Goal: Task Accomplishment & Management: Manage account settings

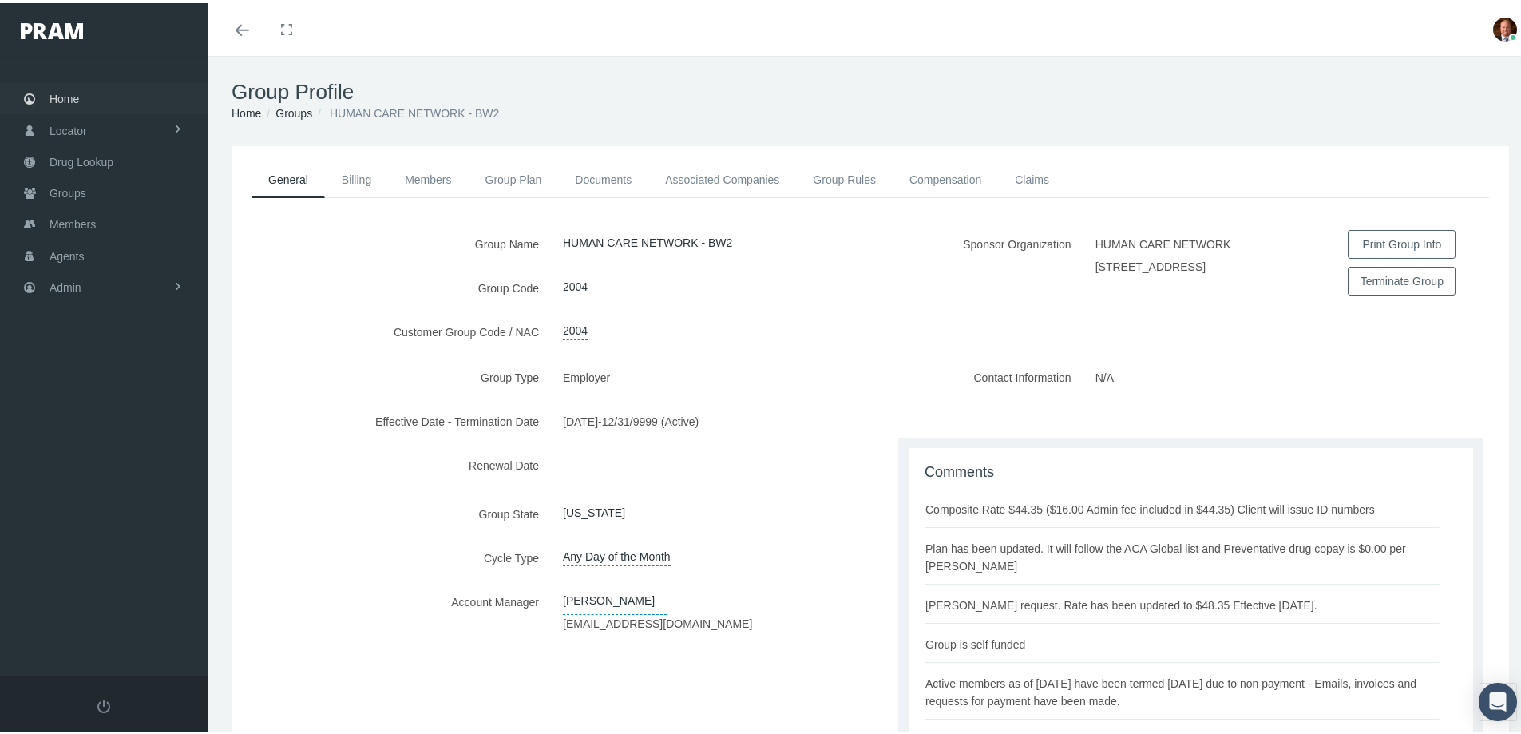
click at [70, 94] on span "Home" at bounding box center [65, 96] width 30 height 30
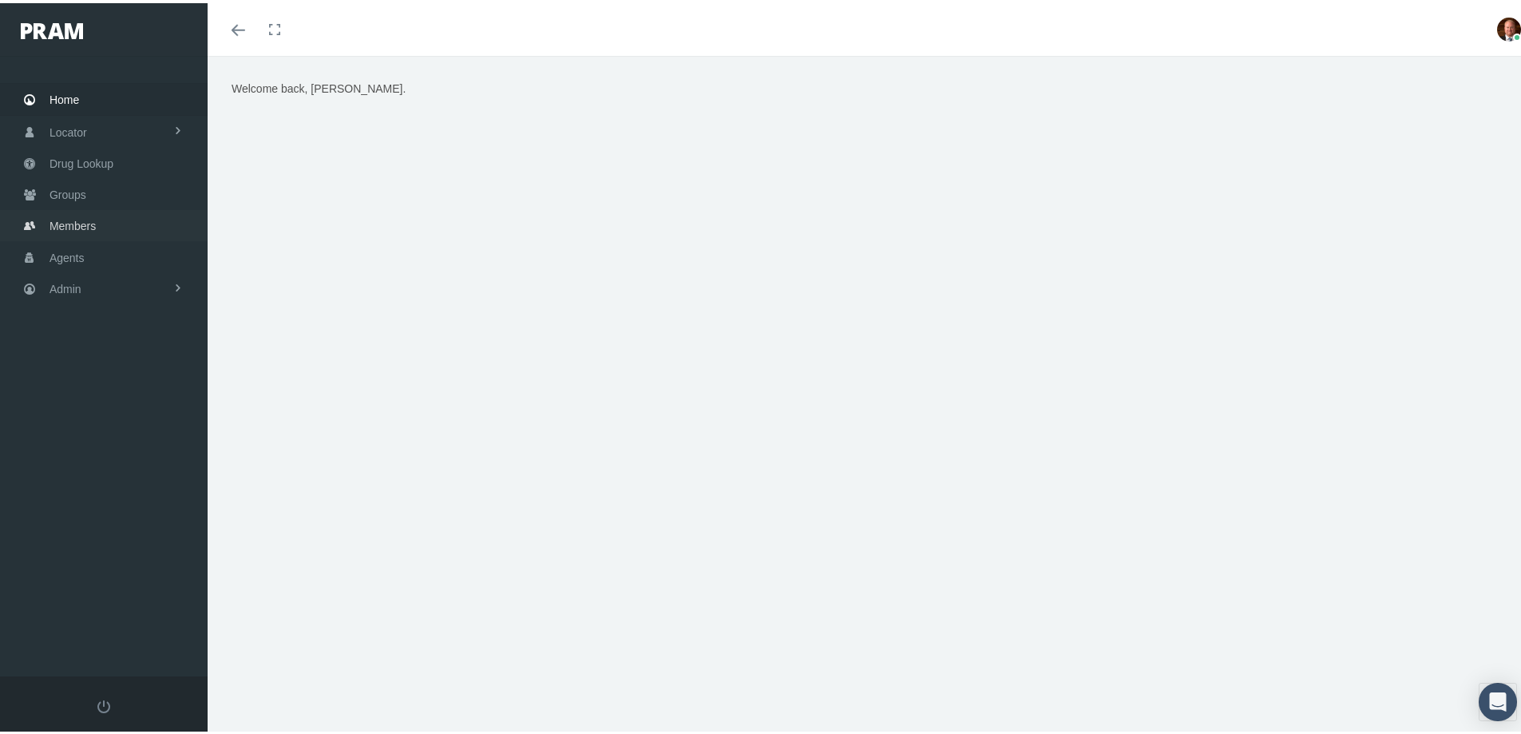
click at [74, 230] on span "Members" at bounding box center [73, 223] width 46 height 30
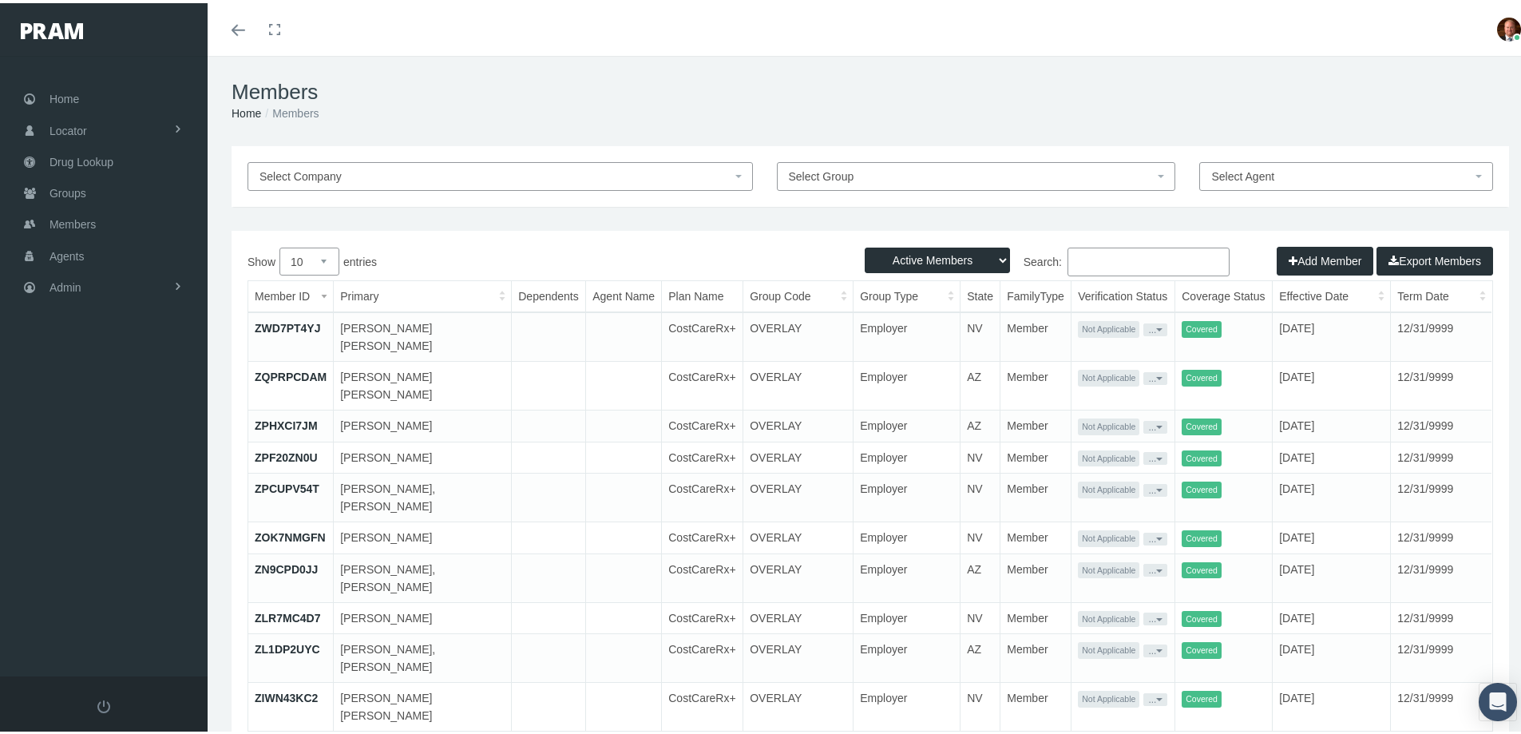
click at [1115, 257] on input "Search:" at bounding box center [1149, 258] width 162 height 29
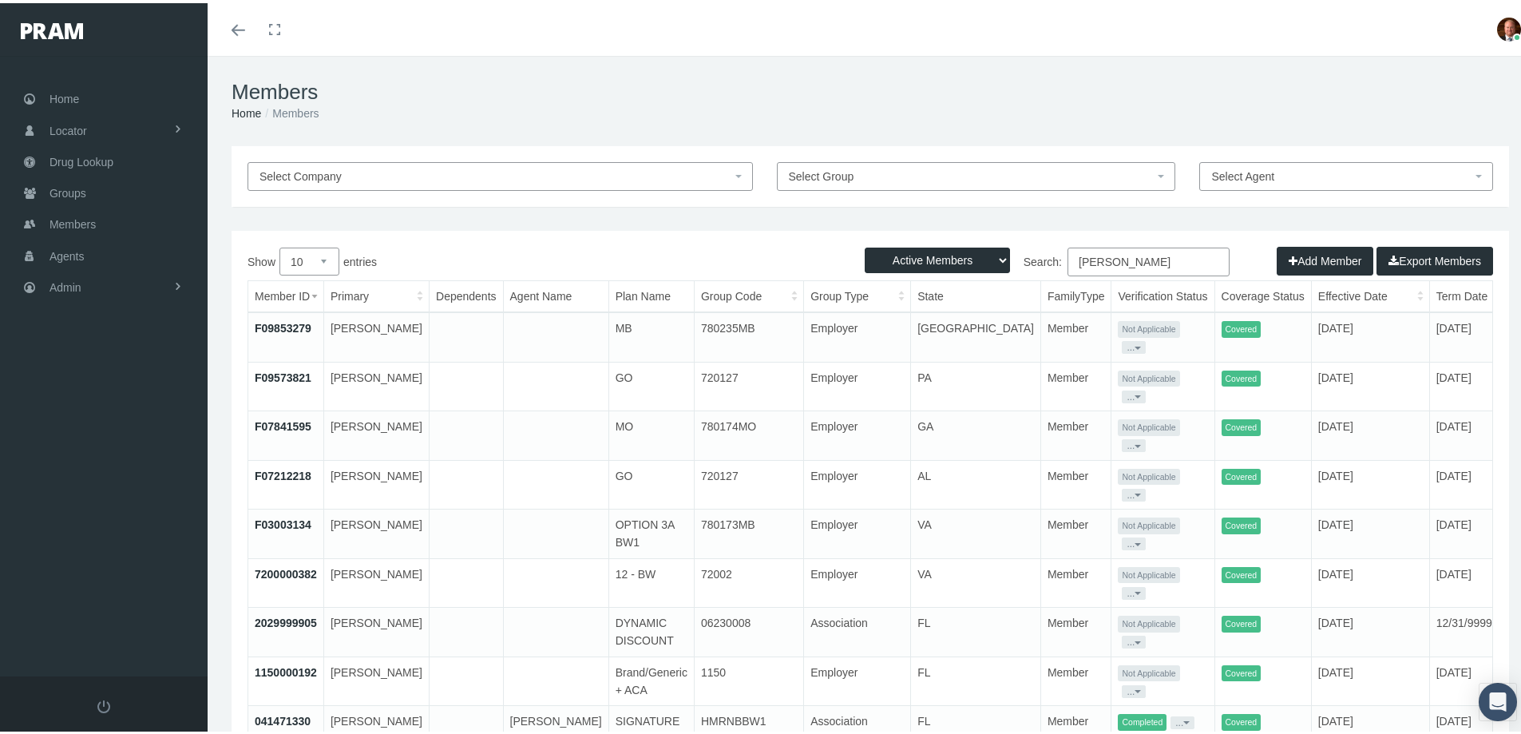
type input "sykes"
click at [287, 712] on link "041471330" at bounding box center [283, 718] width 56 height 13
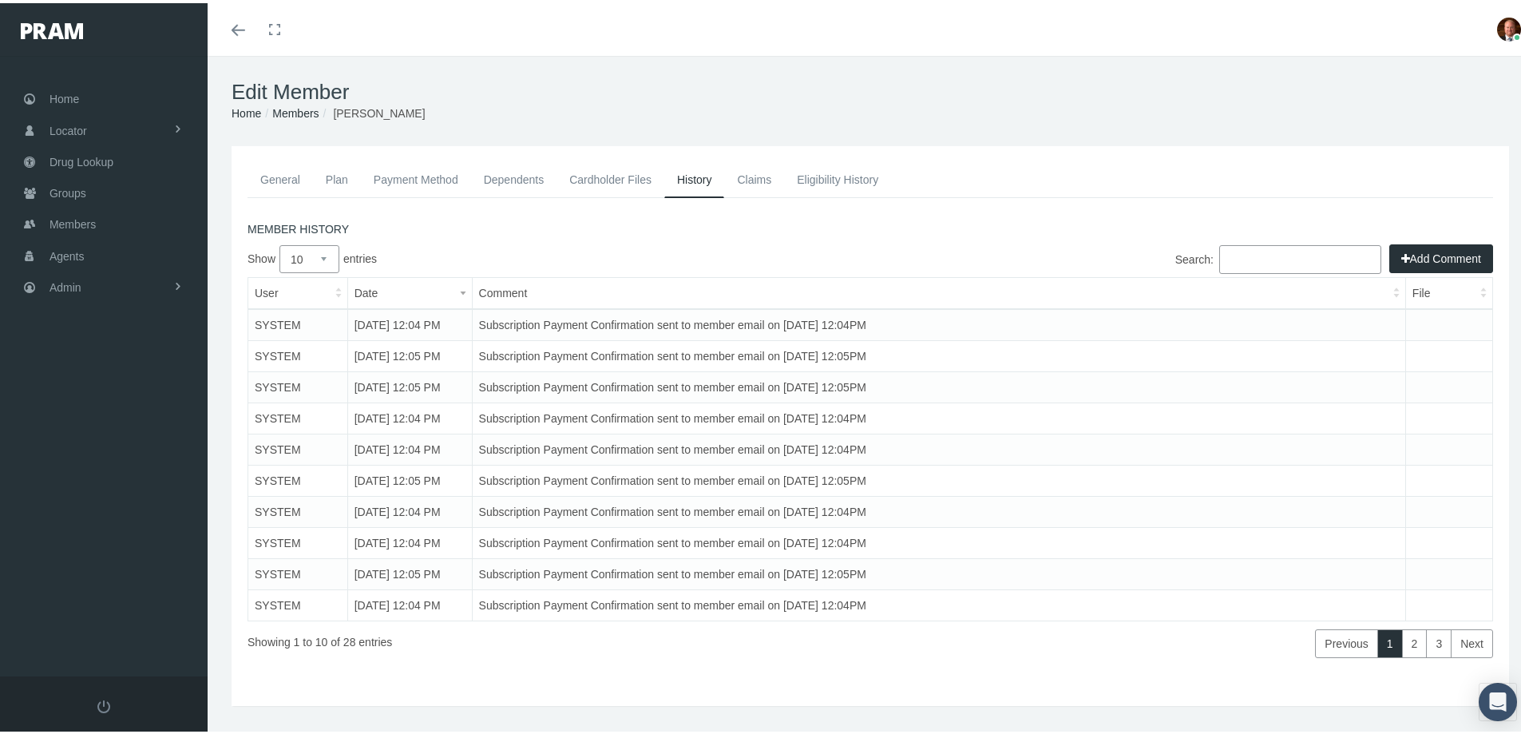
click at [431, 183] on link "Payment Method" at bounding box center [416, 176] width 110 height 35
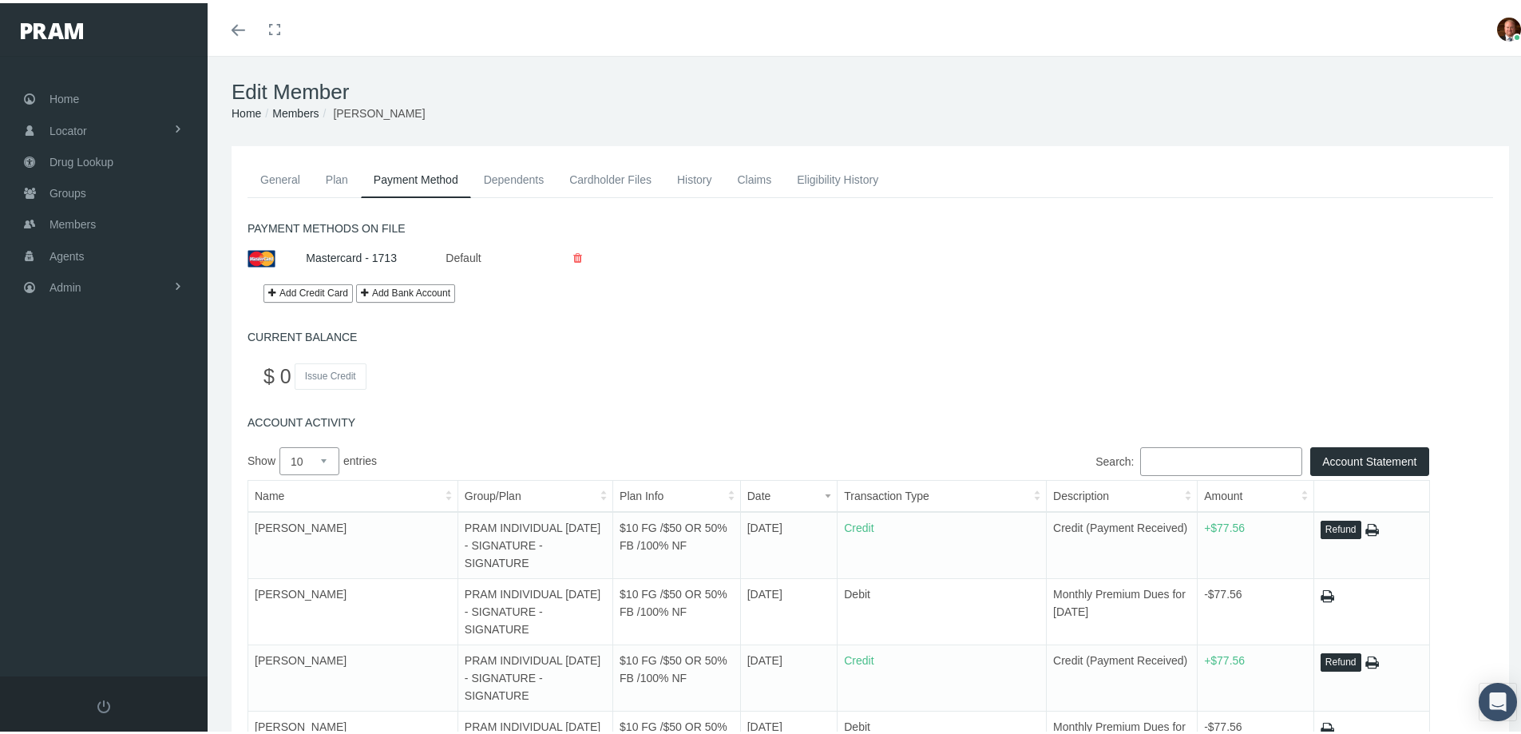
click at [577, 255] on icon at bounding box center [577, 255] width 9 height 28
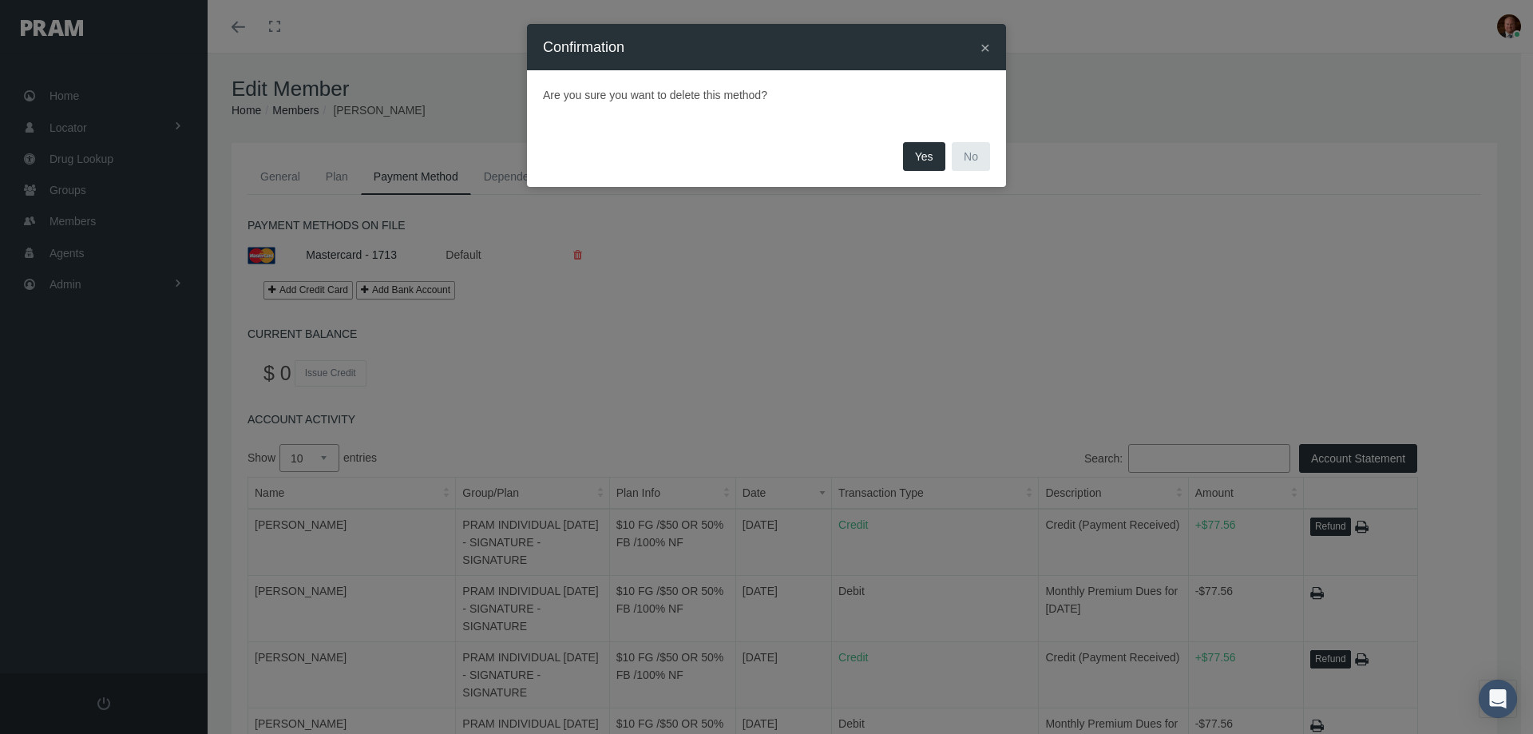
click at [927, 153] on button "Yes" at bounding box center [924, 156] width 42 height 29
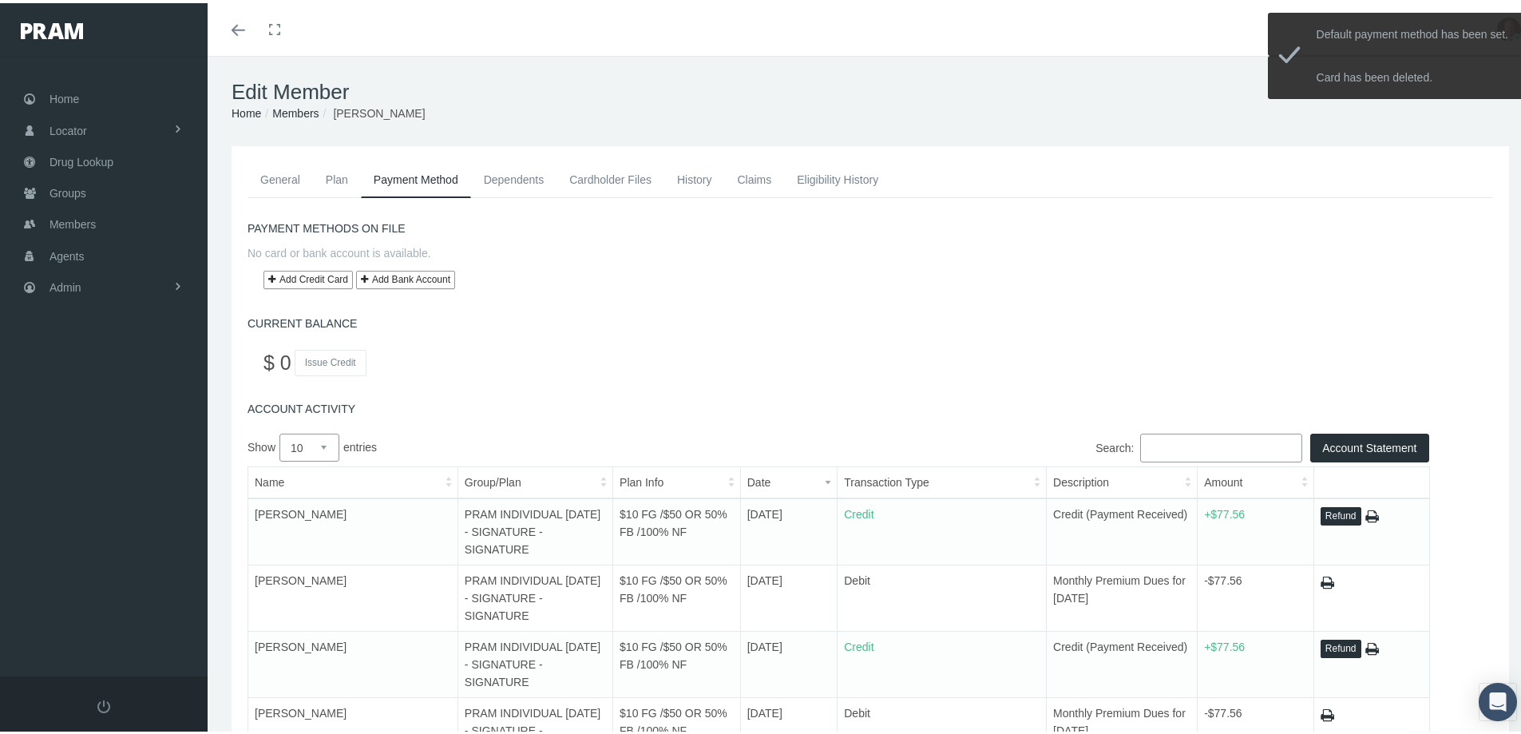
click at [775, 386] on div "PAYMENT METHODS ON FILE No card or bank account is available. Add Credit Card $…" at bounding box center [871, 707] width 1246 height 977
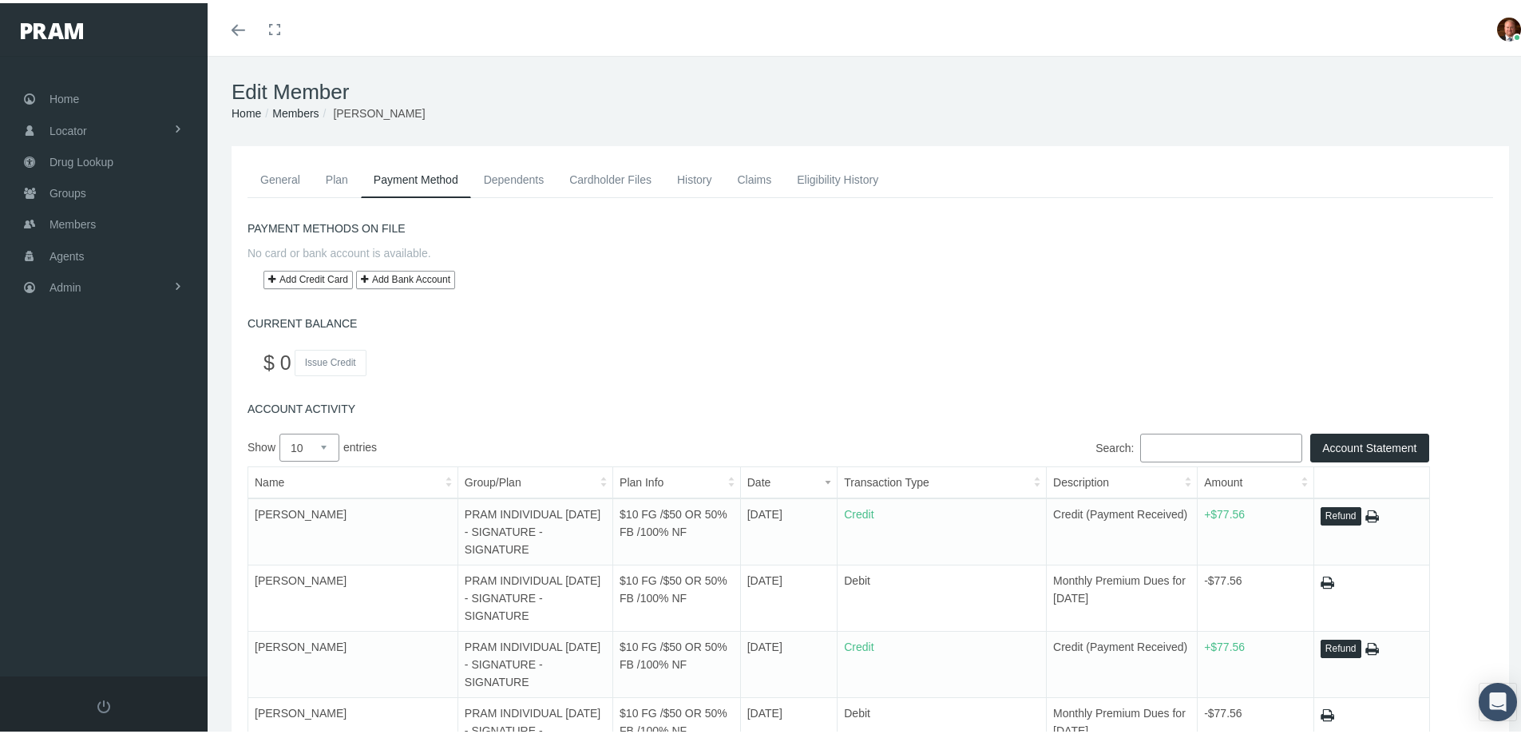
click at [303, 276] on link "Add Credit Card" at bounding box center [308, 277] width 89 height 18
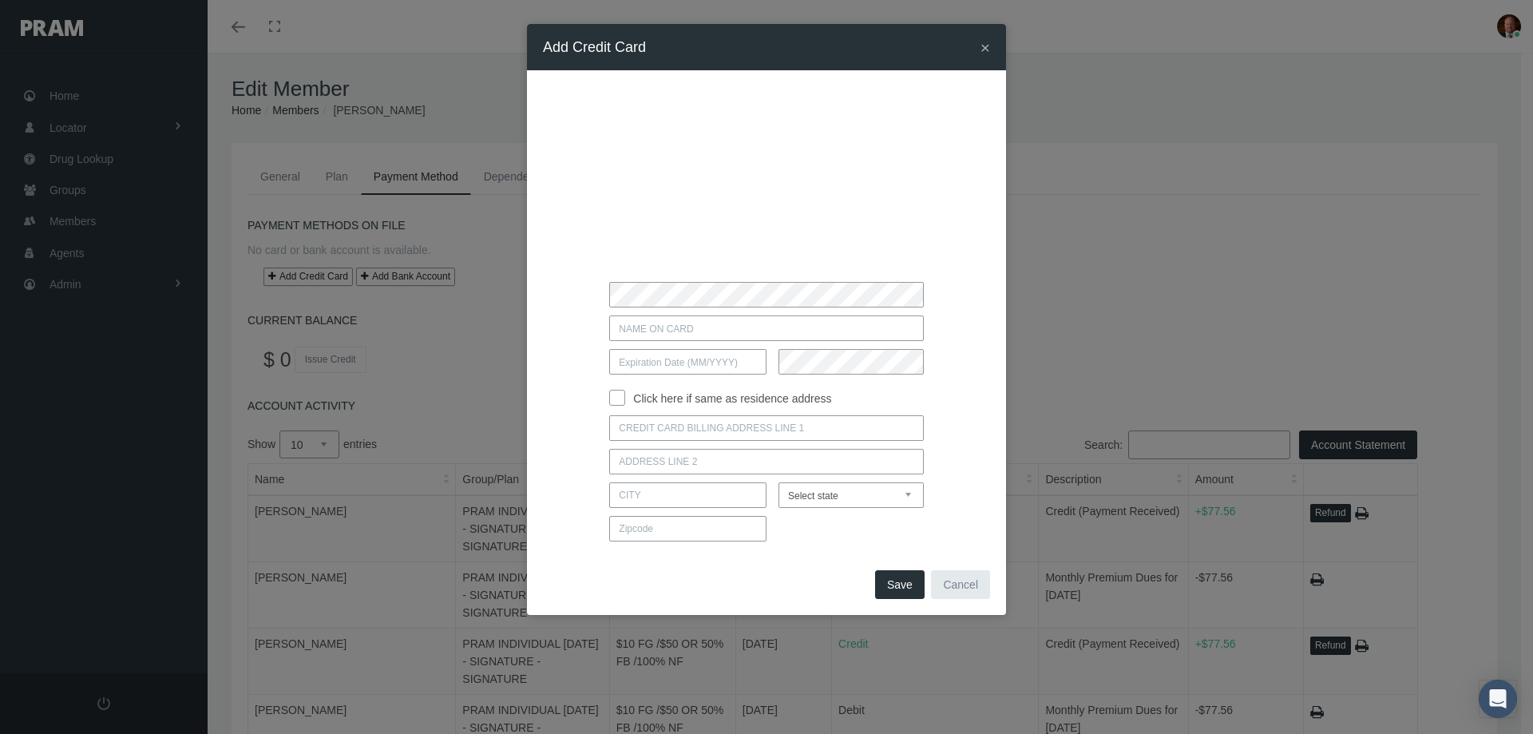
click at [717, 333] on input "text" at bounding box center [766, 328] width 314 height 26
type input "gregory r sykes"
click at [712, 361] on input "text" at bounding box center [687, 362] width 157 height 26
type input "01 / 2030"
click at [617, 397] on input "Click here if same as residence address" at bounding box center [617, 396] width 16 height 16
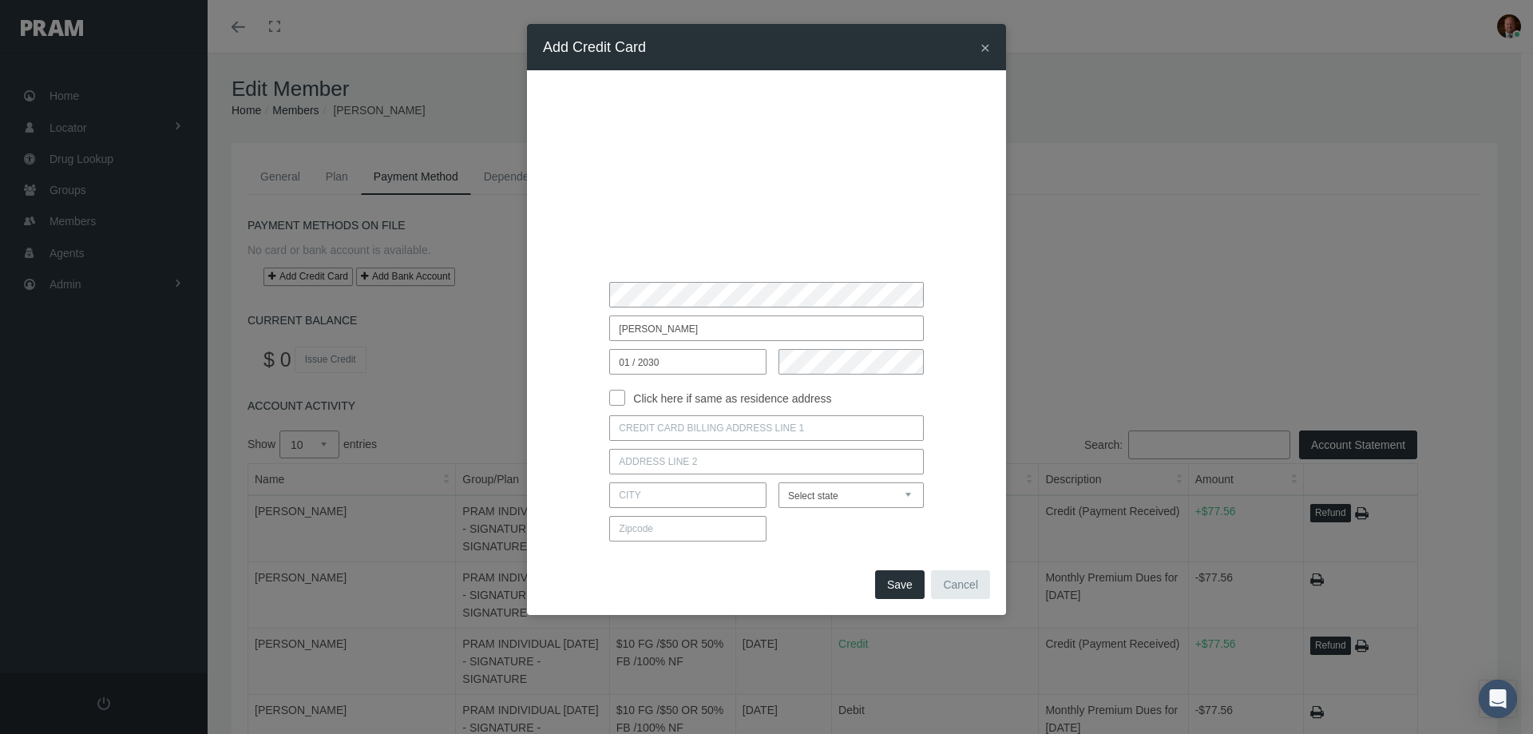
checkbox input "true"
type input "7750 OKEECHOBEE BLVD"
type input "4-556"
type input "WEST PALM BEACH"
select select "FL"
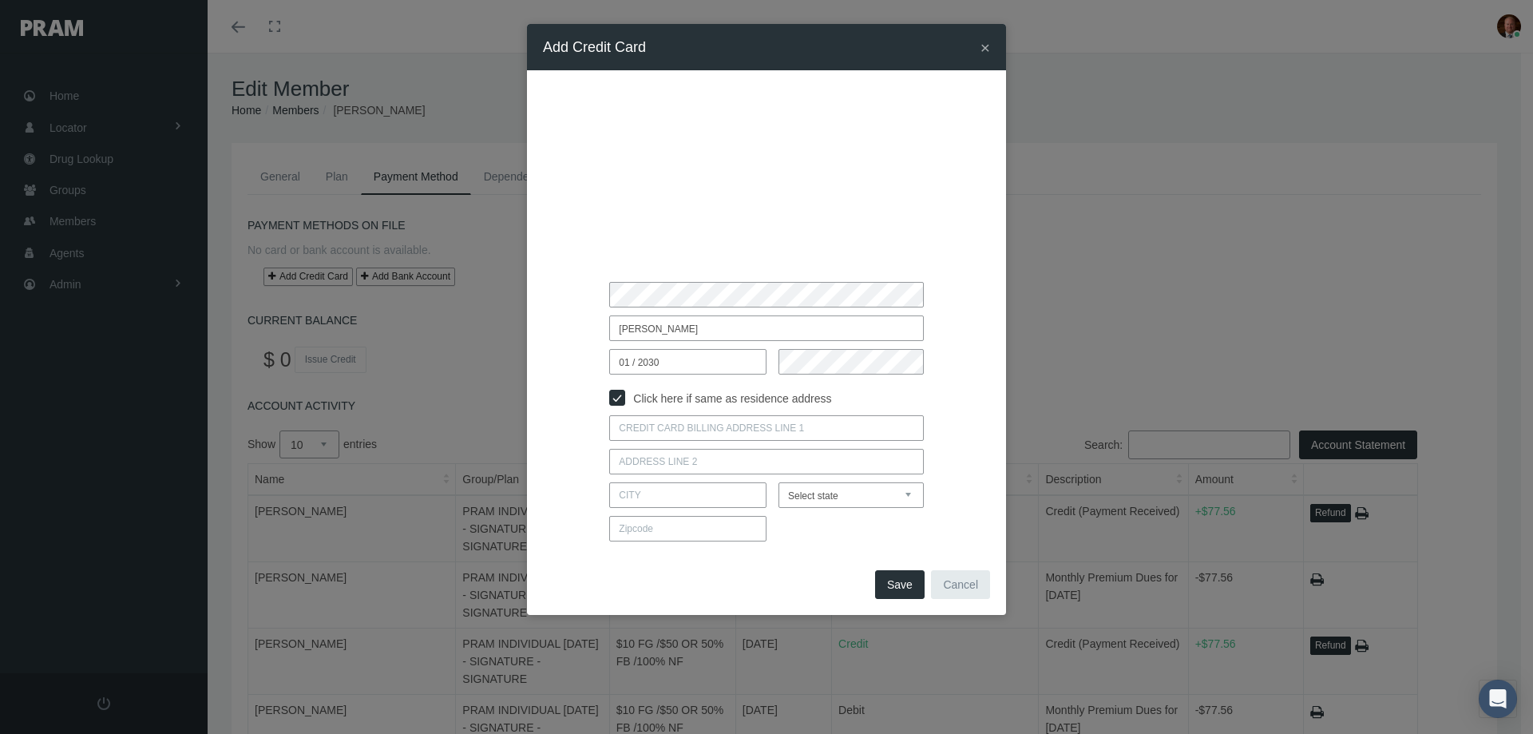
type input "33411"
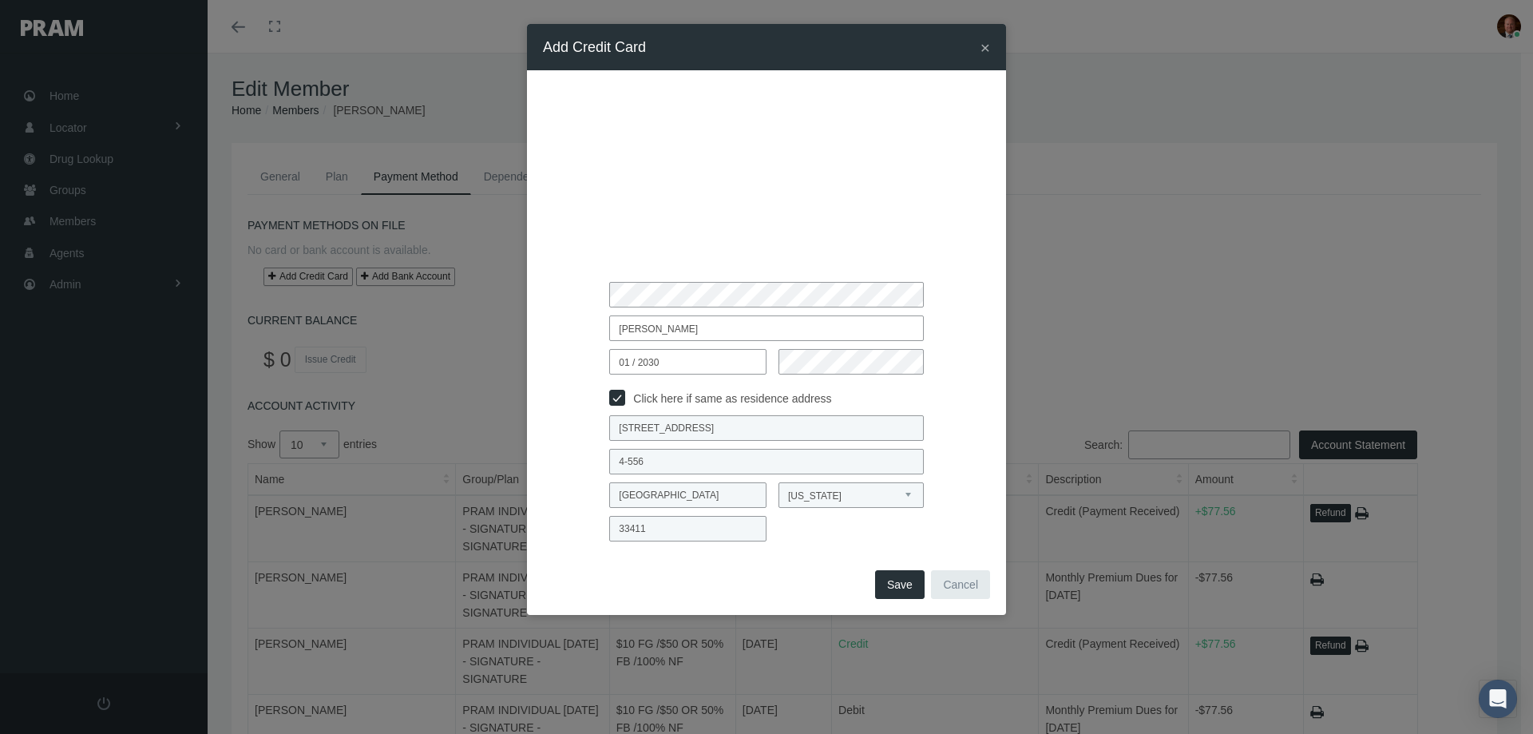
click at [619, 398] on input "Click here if same as residence address" at bounding box center [617, 396] width 16 height 16
checkbox input "false"
select select
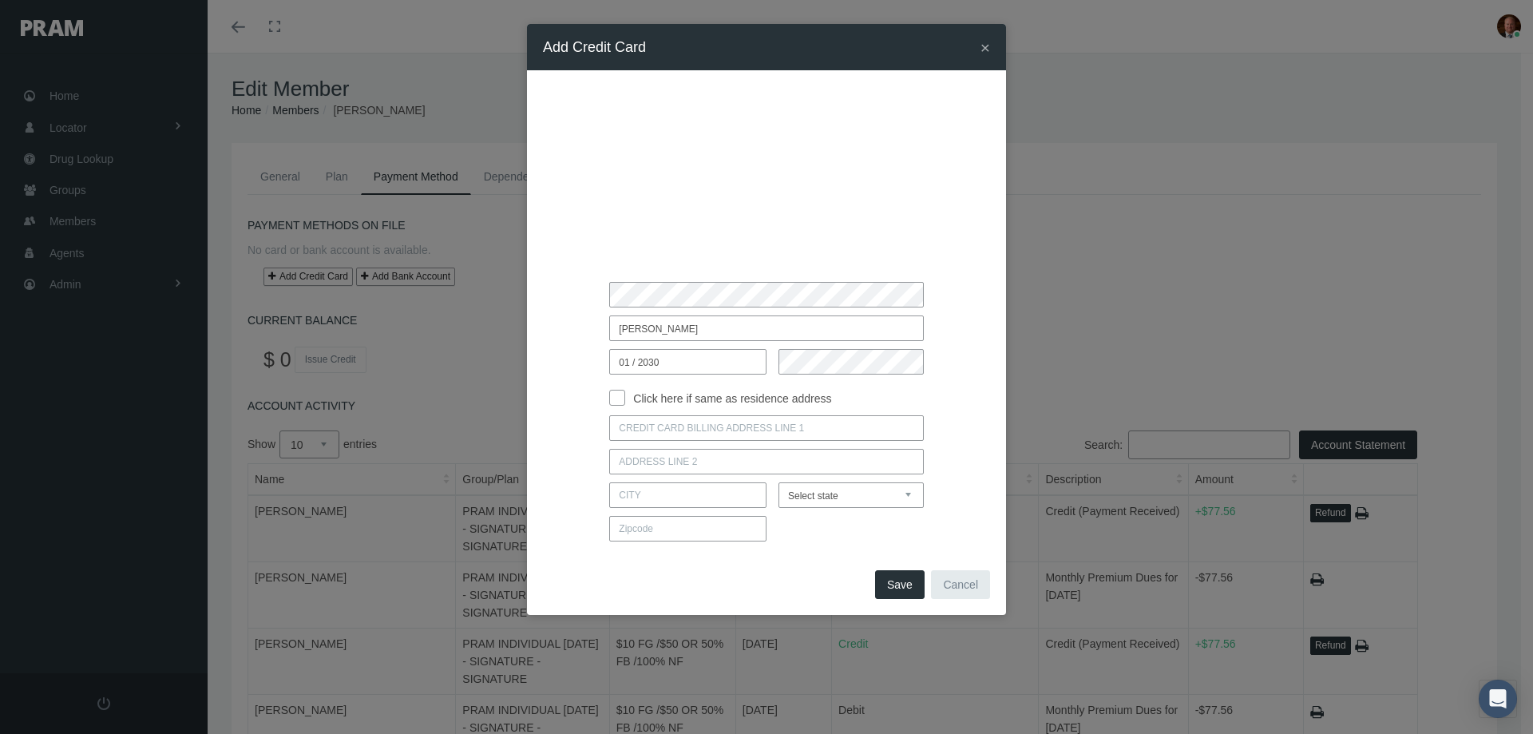
click at [692, 426] on input at bounding box center [766, 428] width 314 height 26
type input "3600 Upleft liggett road"
type input "blue springs"
click at [690, 534] on input at bounding box center [687, 529] width 157 height 26
type input "64015"
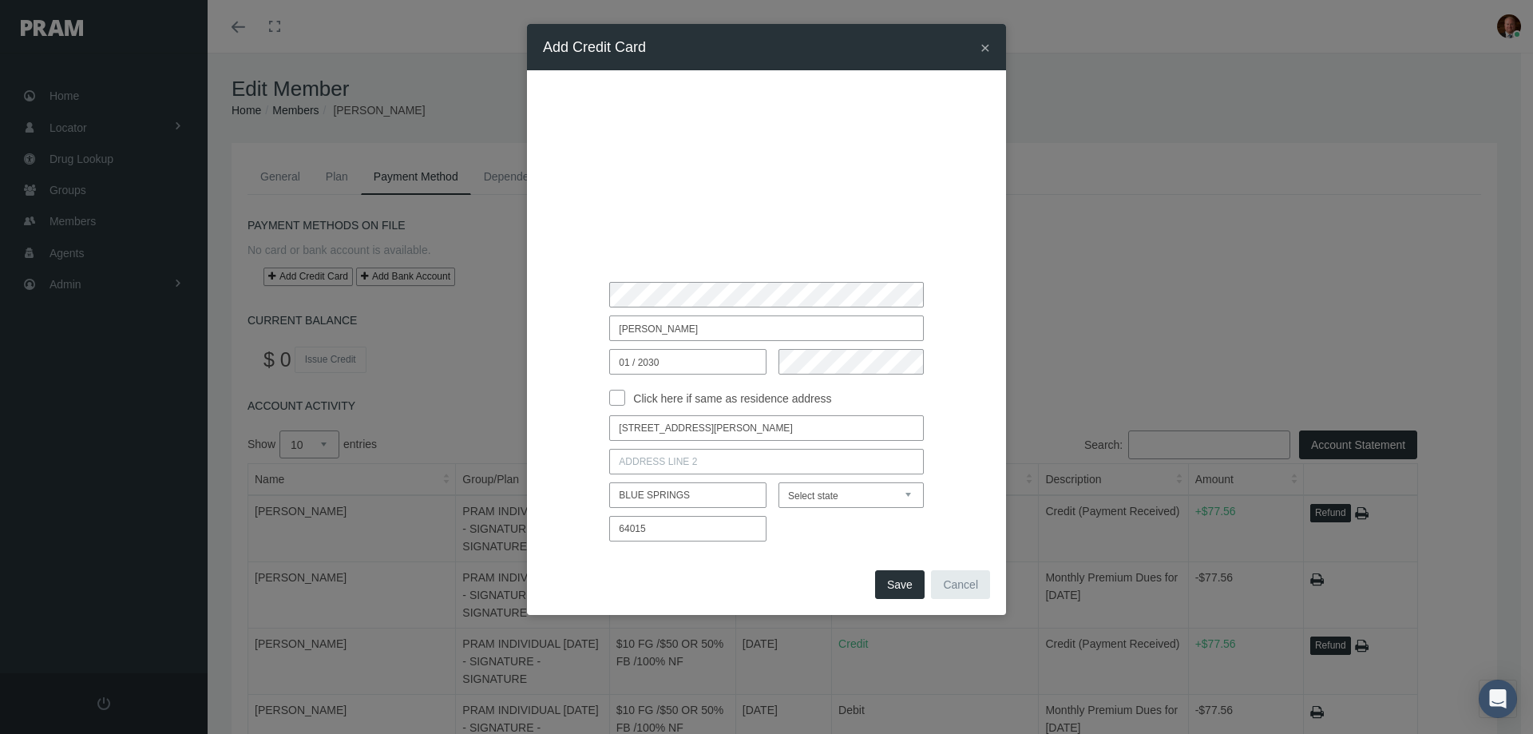
click at [827, 499] on select "Select state Alabama Alaska Arizona Arkansas California Colorado Connecticut De…" at bounding box center [851, 495] width 145 height 26
select select "MO"
click at [779, 482] on select "Select state Alabama Alaska Arizona Arkansas California Colorado Connecticut De…" at bounding box center [851, 495] width 145 height 26
click at [680, 430] on input "3600 Upleft liggett road" at bounding box center [766, 428] width 314 height 26
type input "3600 SW liggett road"
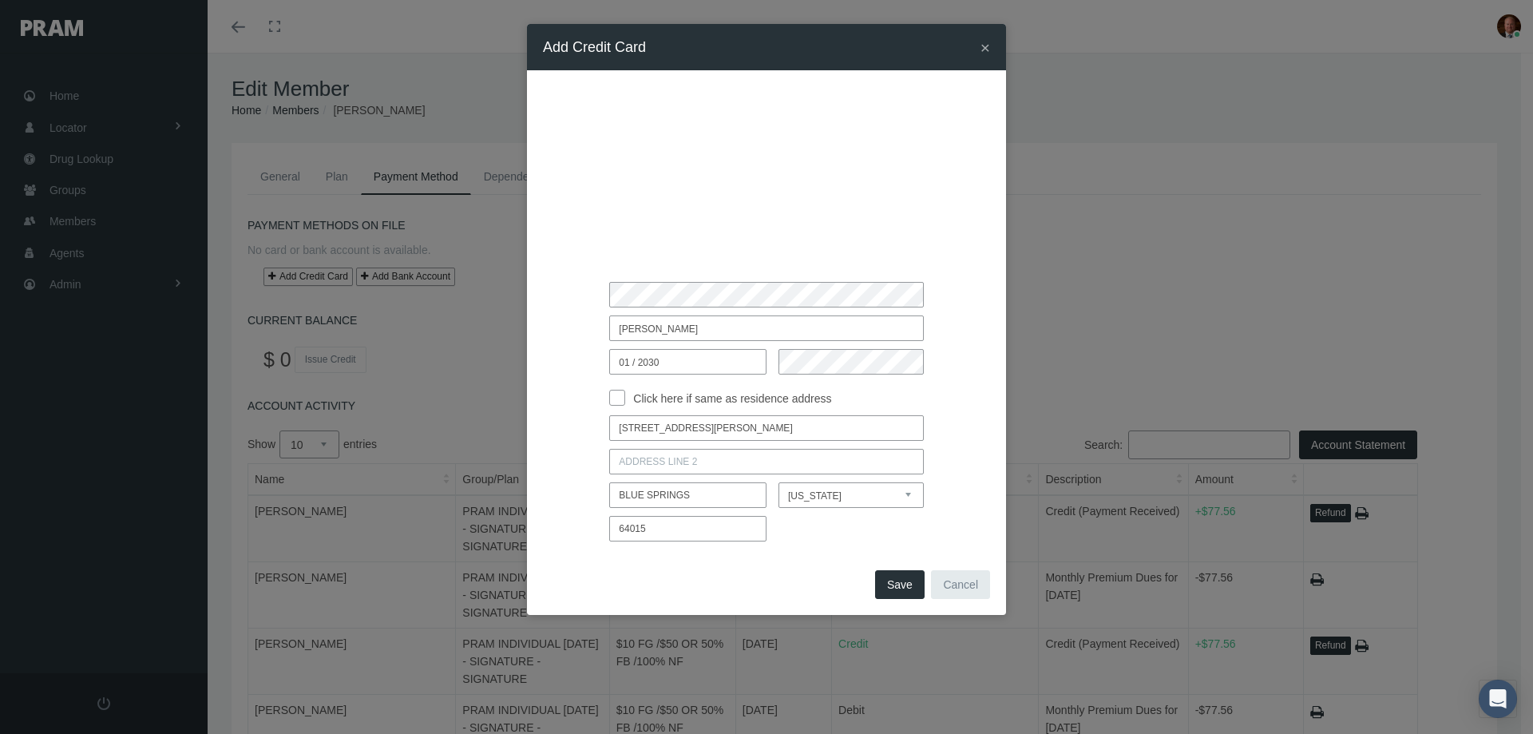
click at [899, 584] on button "Save" at bounding box center [900, 584] width 50 height 29
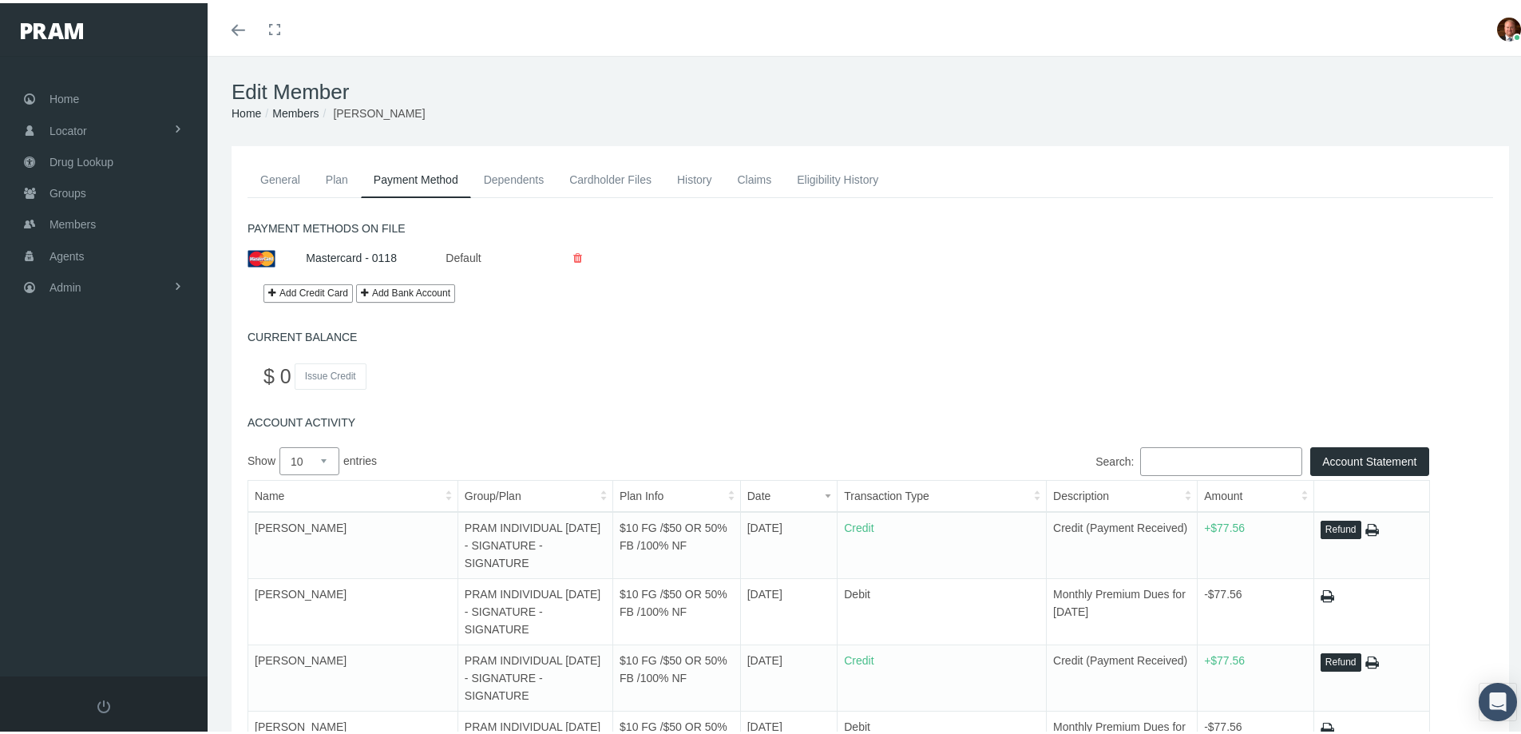
click at [695, 181] on link "History" at bounding box center [694, 176] width 61 height 35
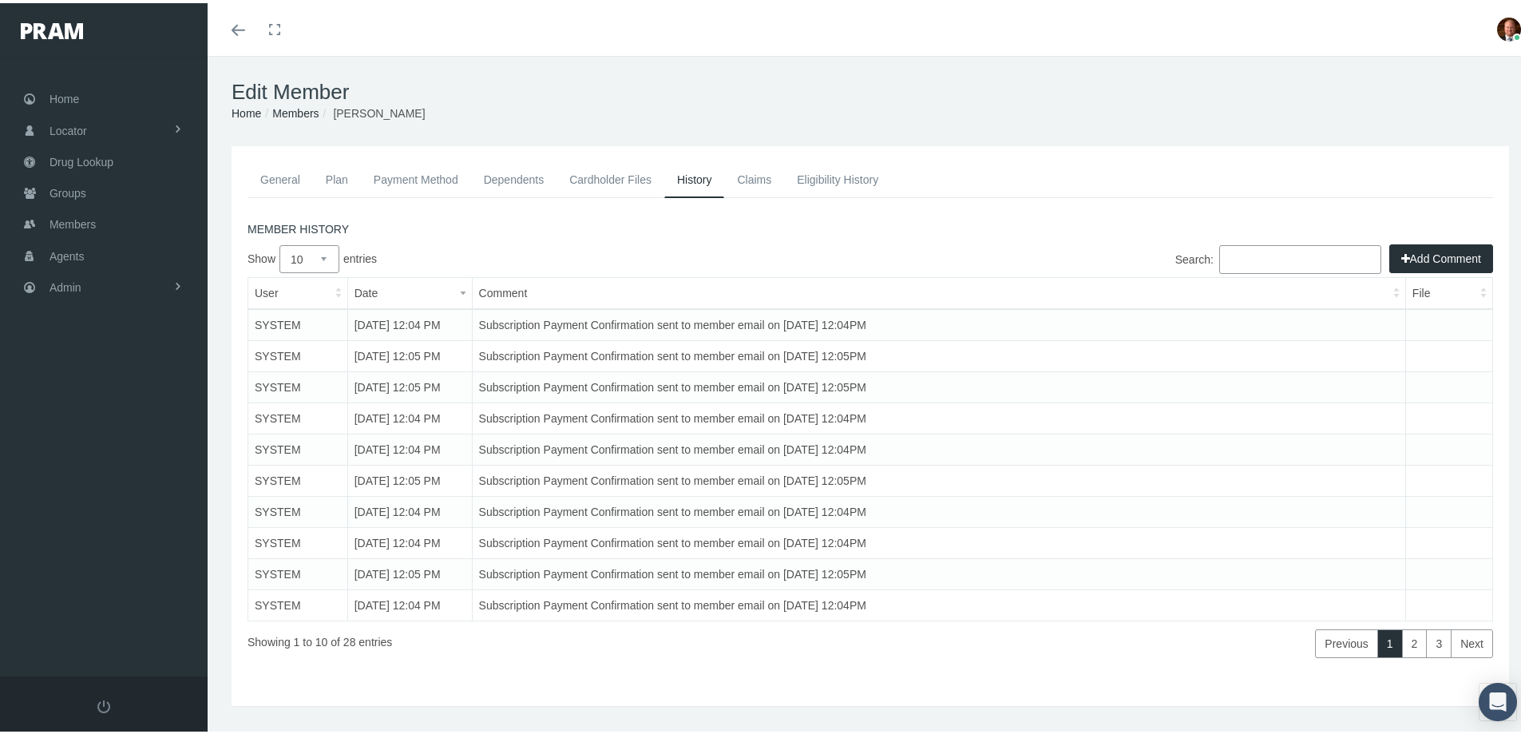
click at [1402, 255] on icon "button" at bounding box center [1406, 256] width 9 height 18
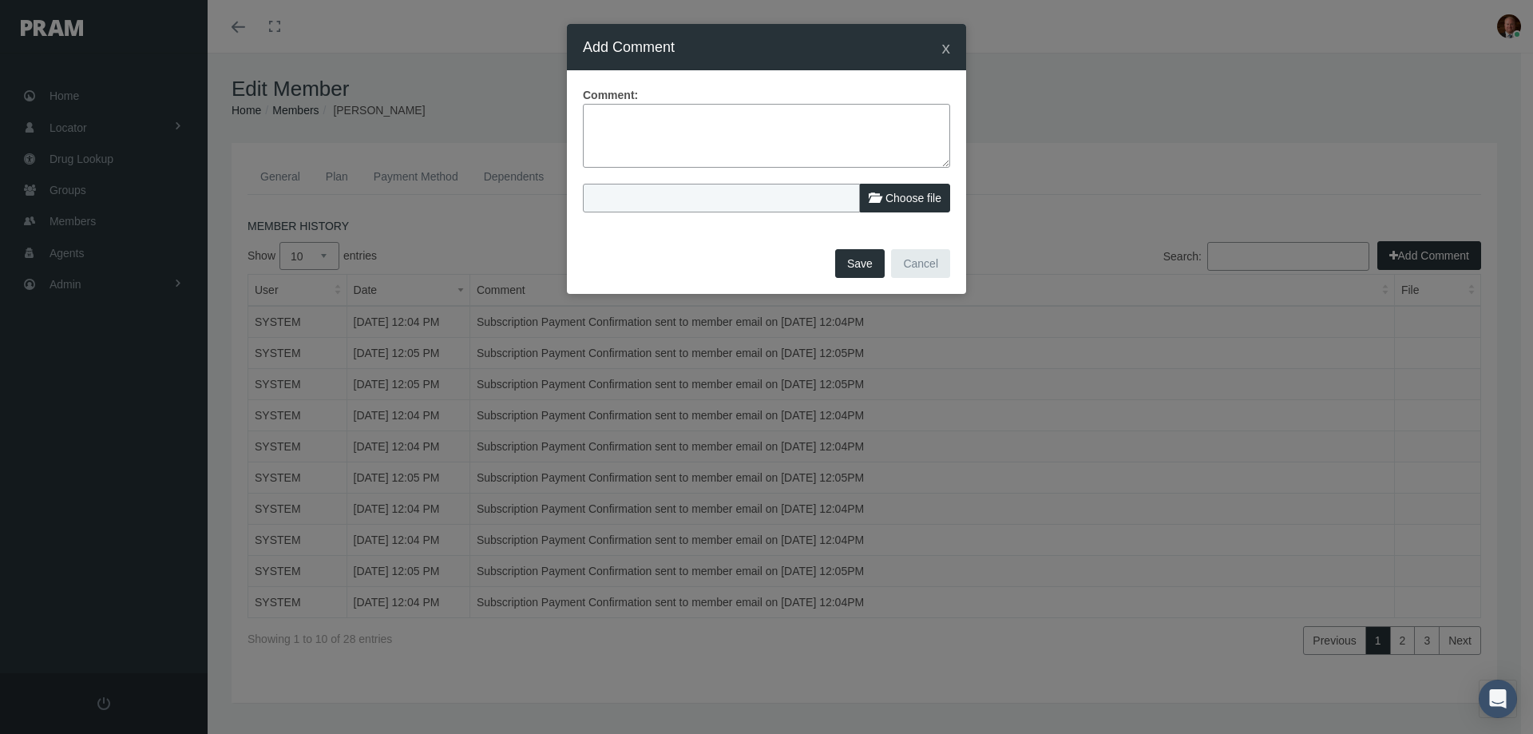
click at [685, 126] on textarea at bounding box center [766, 136] width 367 height 64
type textarea "Member called to update payment method."
click at [863, 259] on button "Save" at bounding box center [860, 263] width 50 height 29
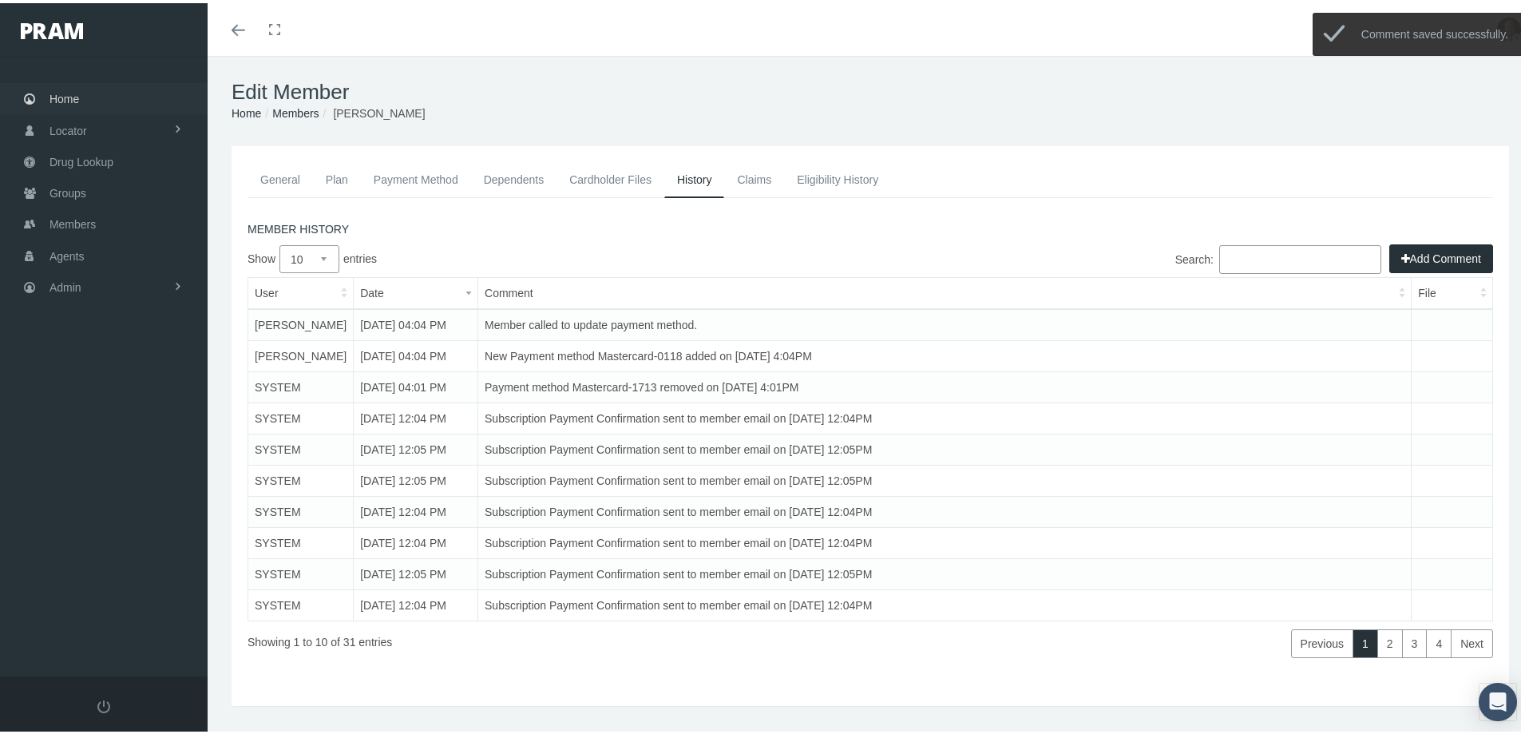
click at [70, 102] on span "Home" at bounding box center [65, 96] width 30 height 30
